Goal: Information Seeking & Learning: Compare options

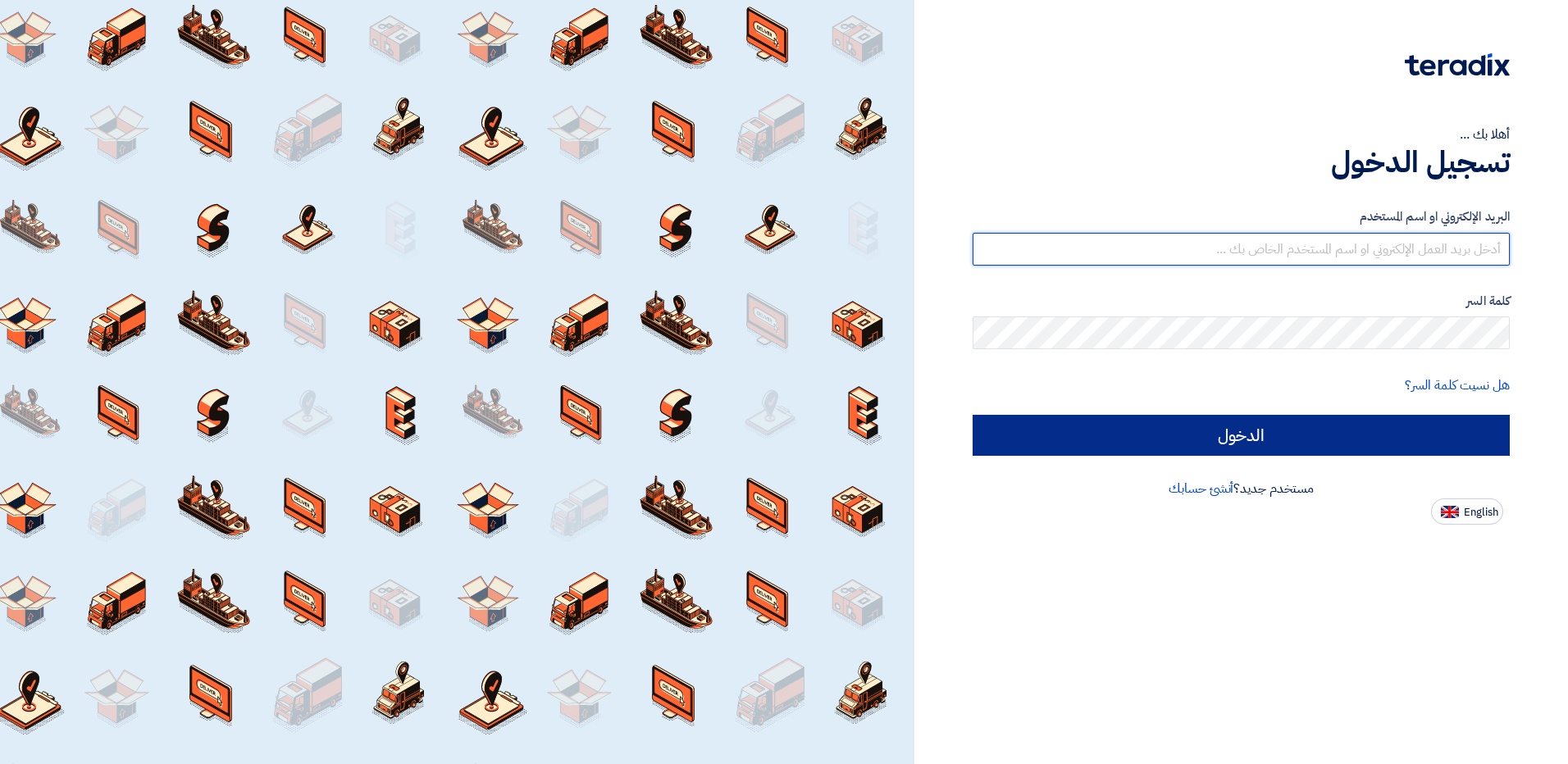
type input "[EMAIL_ADDRESS][DOMAIN_NAME]"
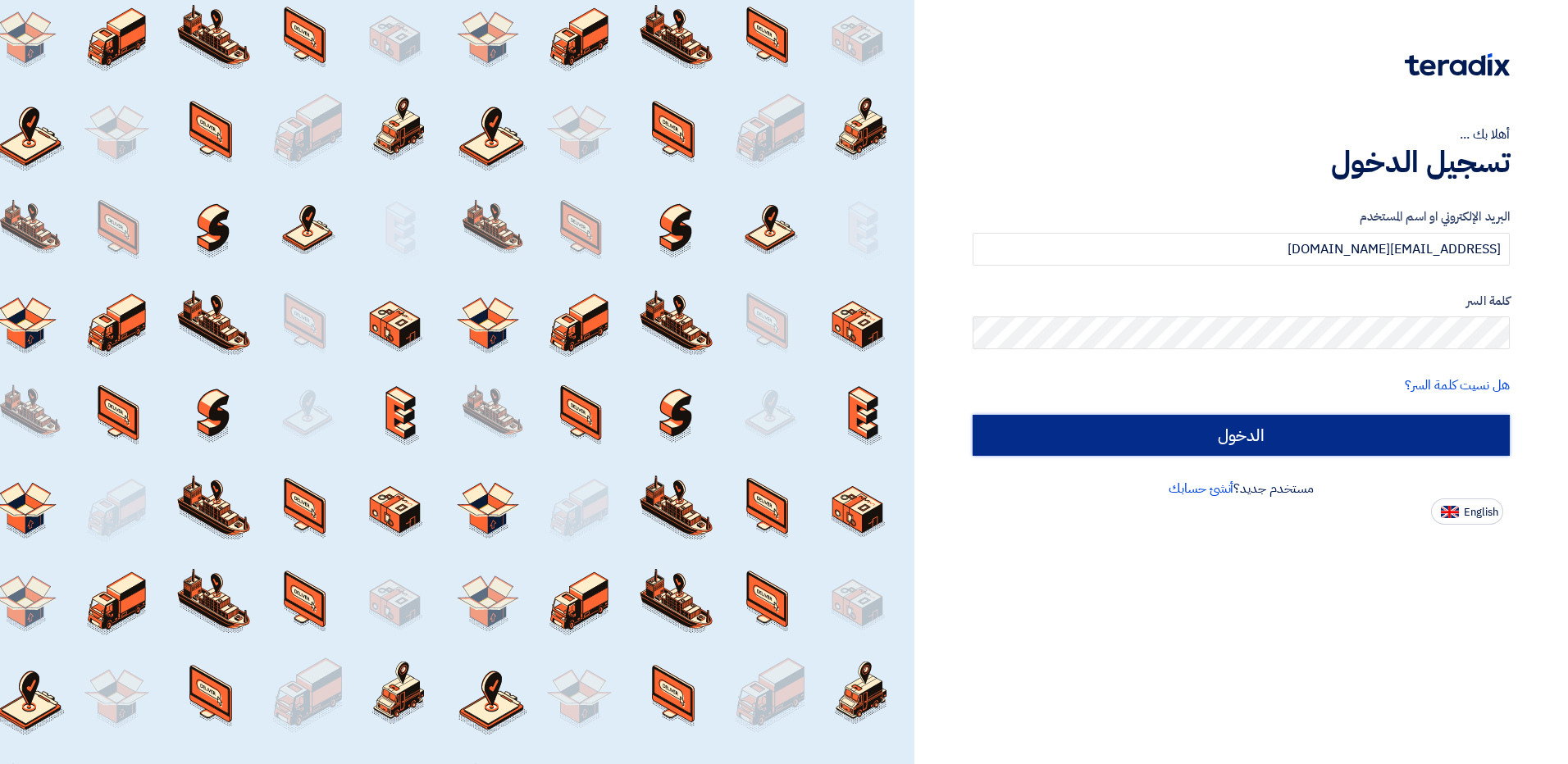
click at [1371, 446] on input "الدخول" at bounding box center [1241, 436] width 537 height 41
type input "Sign in"
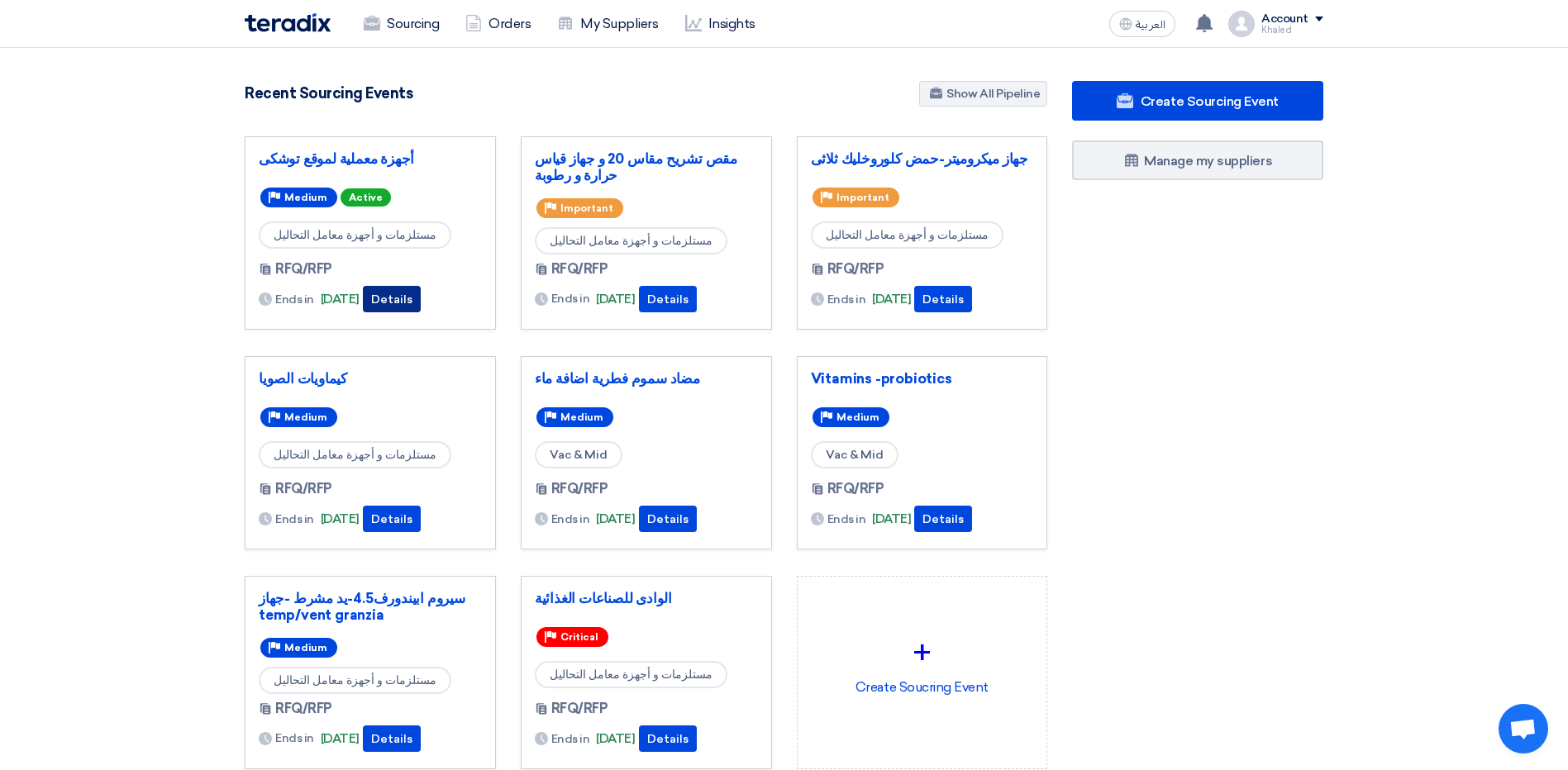
click at [420, 294] on button "Details" at bounding box center [392, 299] width 58 height 26
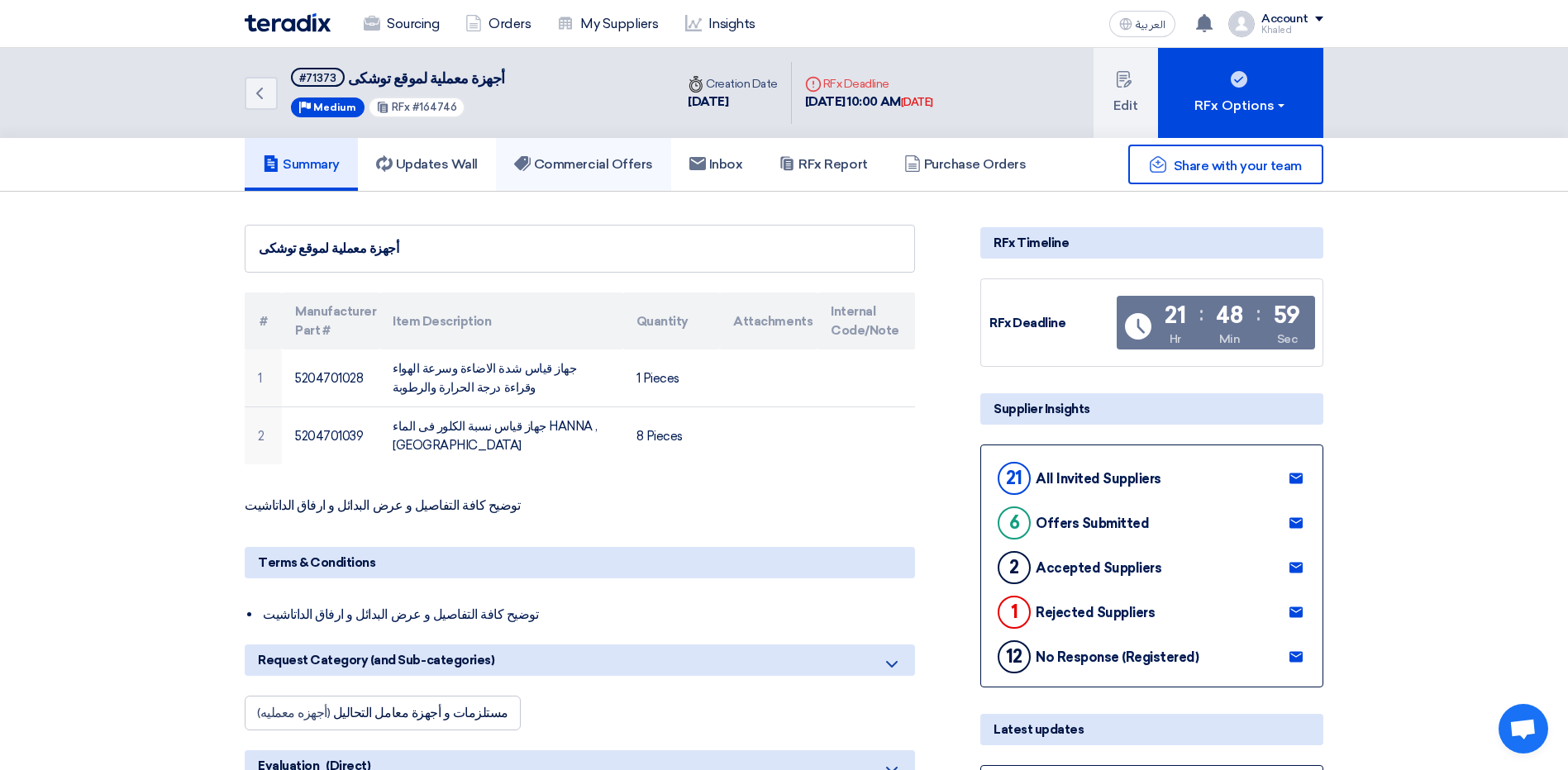
click at [568, 160] on h5 "Commercial Offers" at bounding box center [583, 165] width 139 height 17
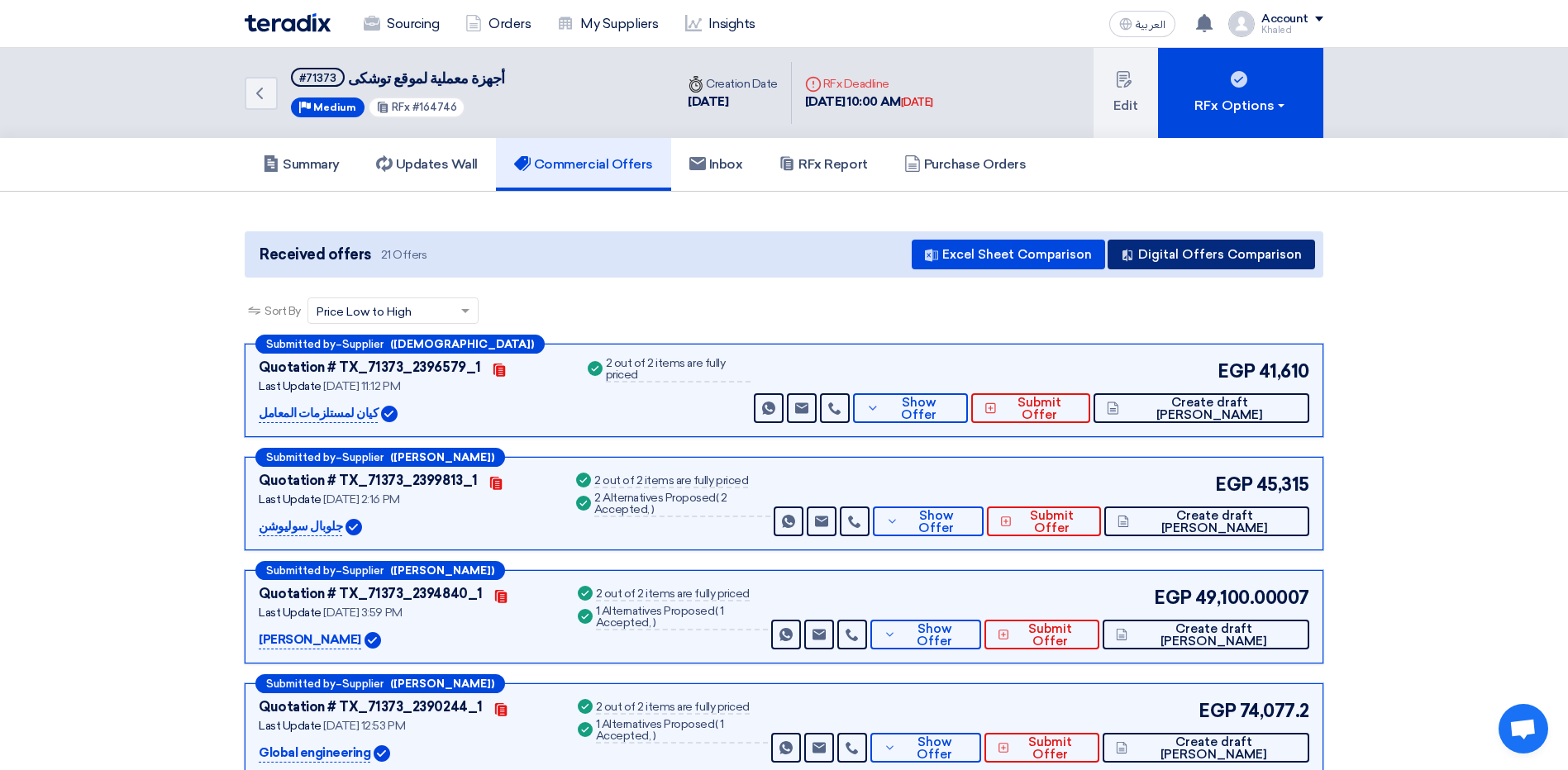
click at [1206, 254] on button "Digital Offers Comparison" at bounding box center [1211, 254] width 208 height 30
